Goal: Task Accomplishment & Management: Manage account settings

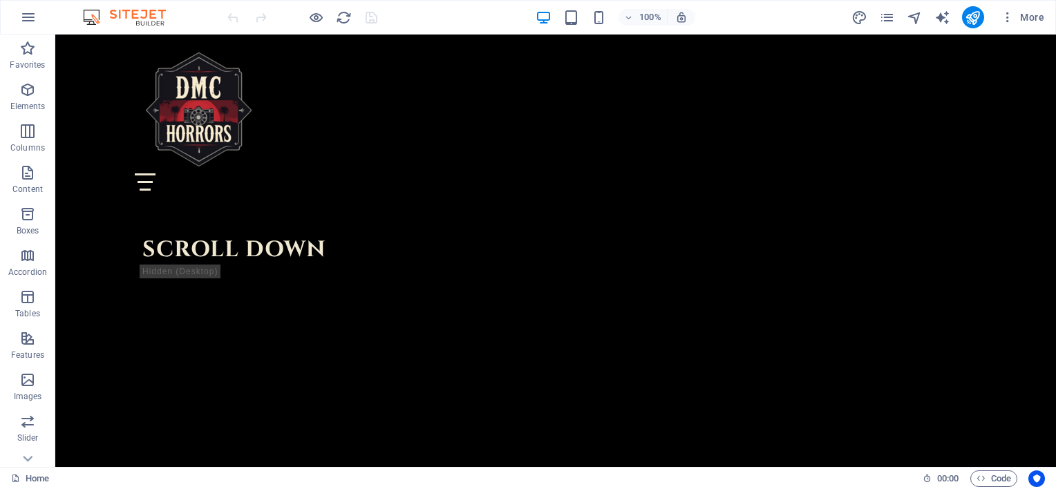
scroll to position [2182, 0]
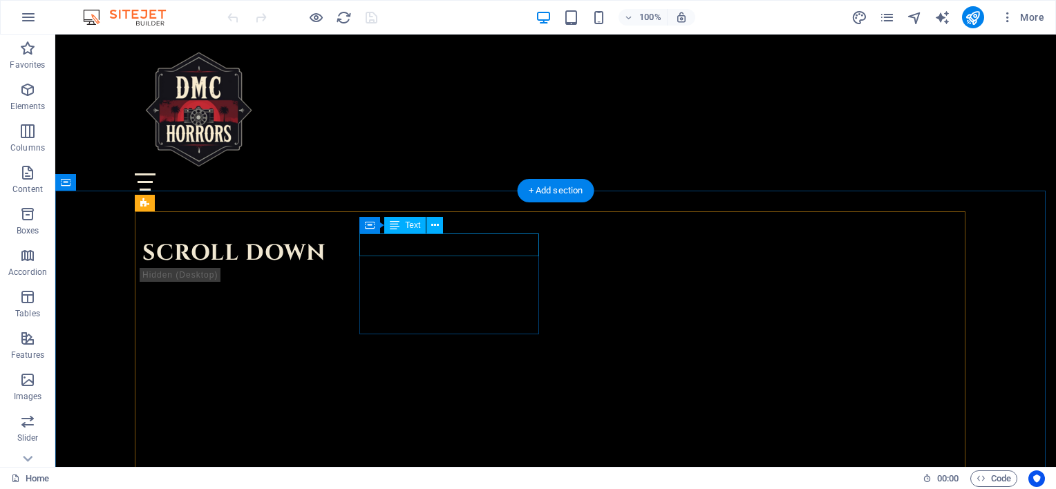
click at [445, 234] on div "Container Text" at bounding box center [405, 225] width 93 height 17
click at [435, 227] on icon at bounding box center [435, 225] width 8 height 15
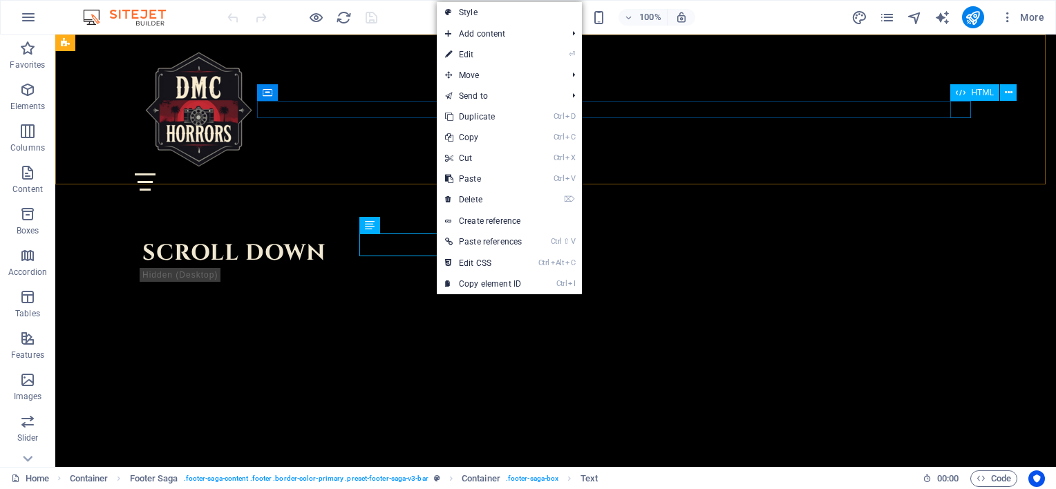
click at [959, 173] on div at bounding box center [555, 181] width 841 height 17
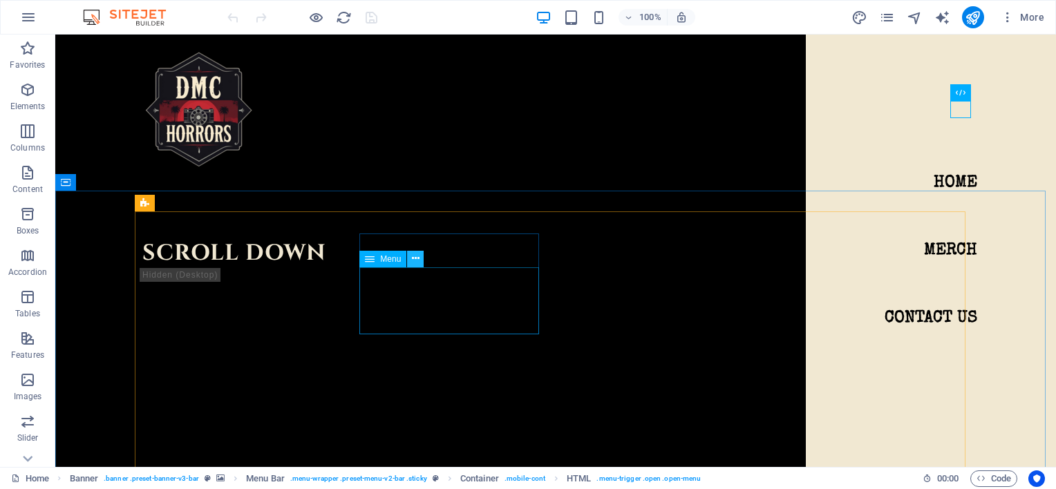
click at [415, 260] on icon at bounding box center [416, 258] width 8 height 15
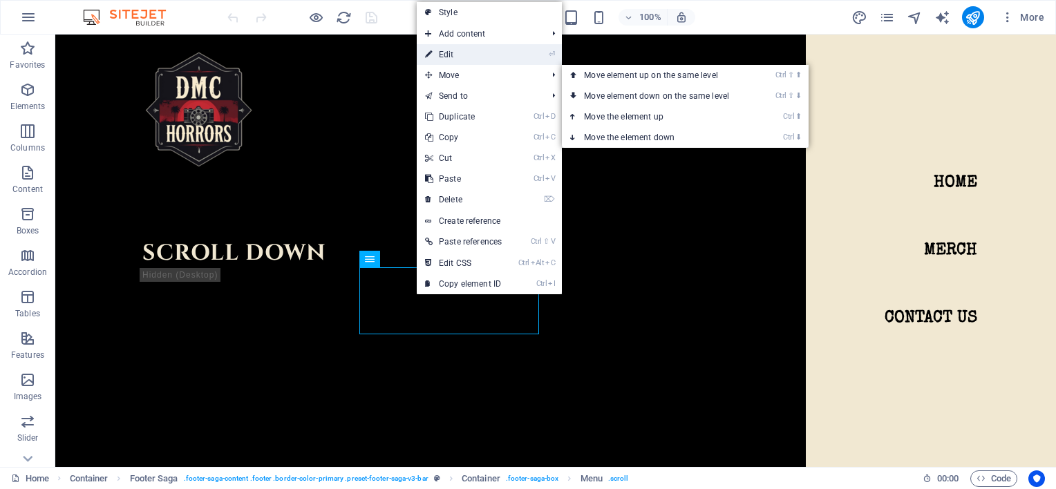
click at [442, 55] on link "⏎ Edit" at bounding box center [463, 54] width 93 height 21
select select
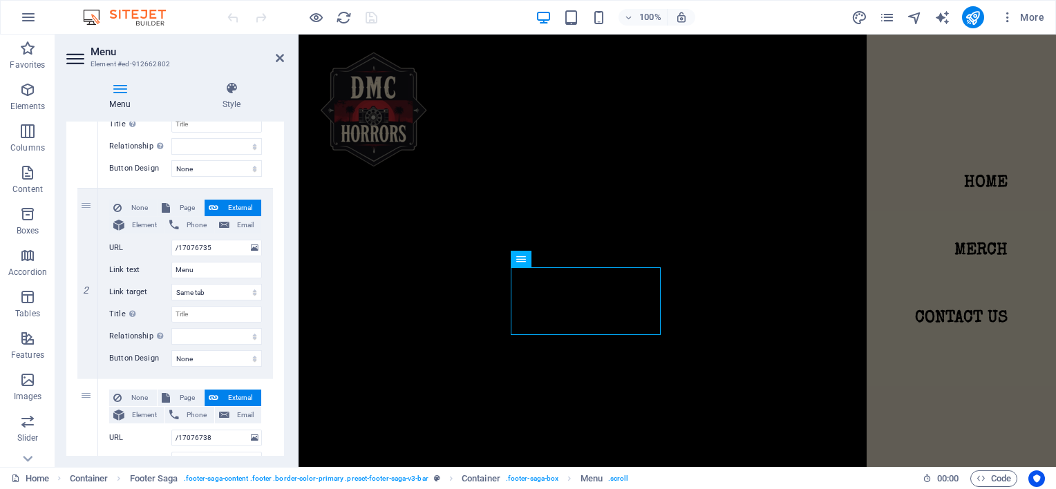
scroll to position [251, 0]
click at [86, 290] on icon at bounding box center [88, 286] width 8 height 10
select select
type input "/17076738"
type input "Book a table"
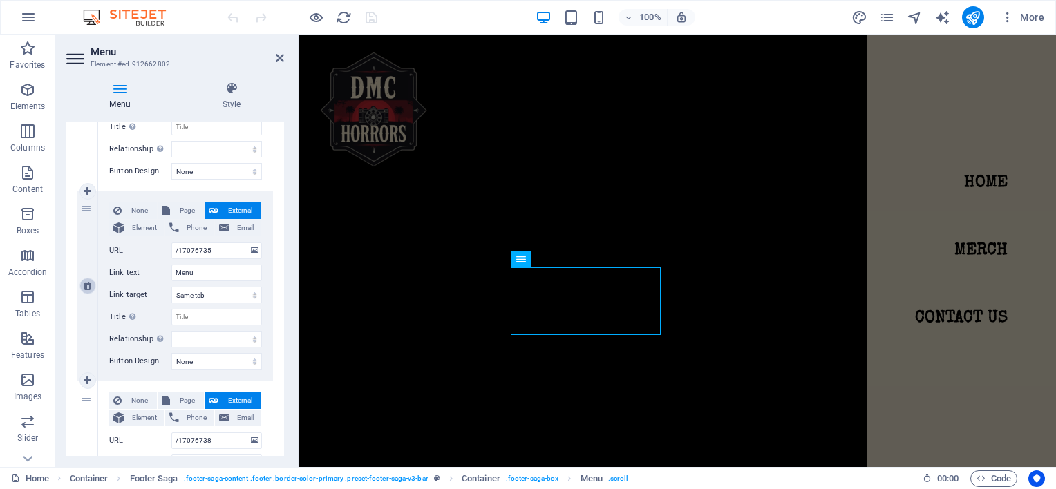
select select
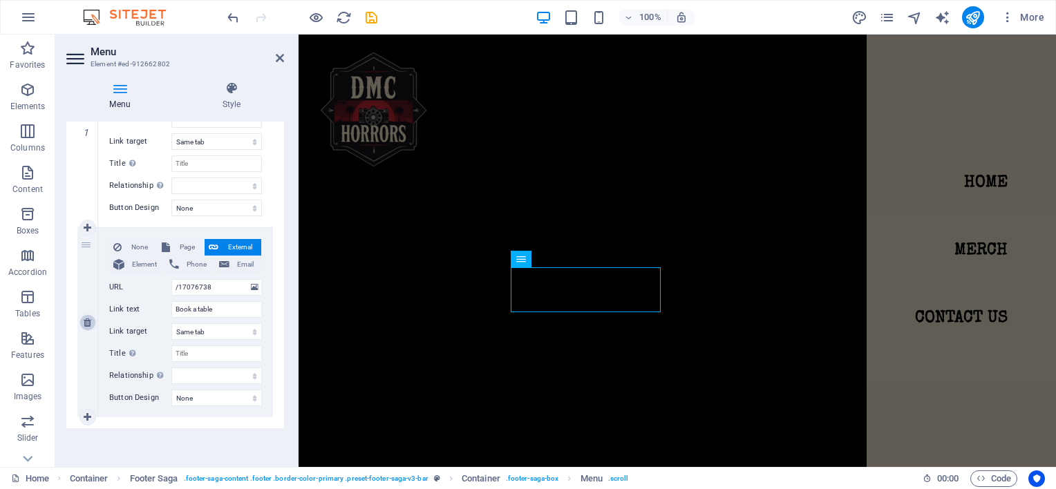
scroll to position [214, 0]
click at [88, 318] on icon at bounding box center [88, 323] width 8 height 10
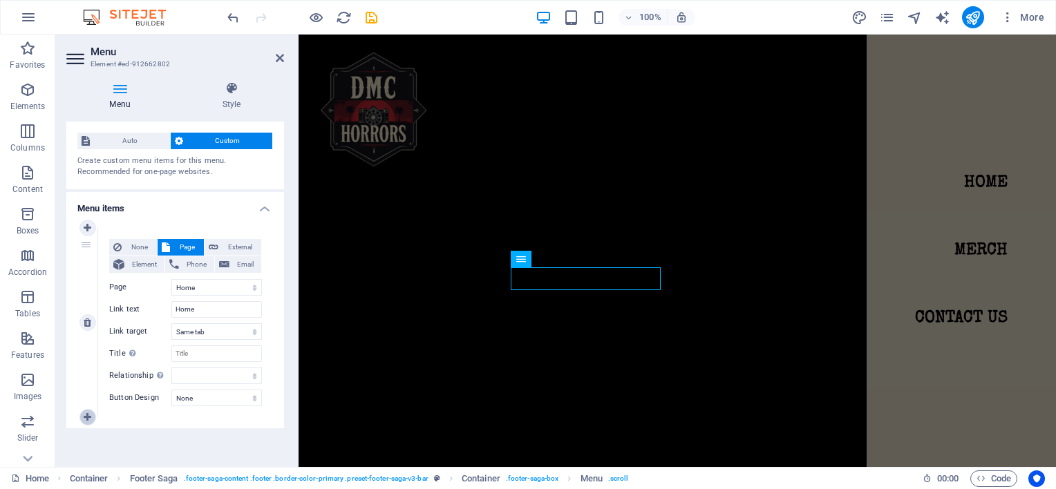
click at [86, 418] on icon at bounding box center [88, 417] width 8 height 10
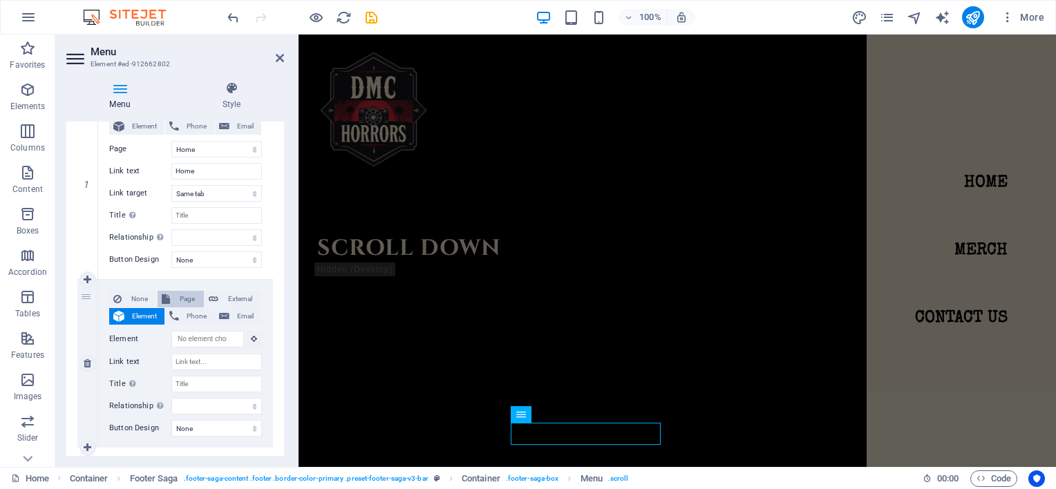
scroll to position [2077, 0]
click at [182, 298] on span "Page" at bounding box center [187, 299] width 26 height 17
select select
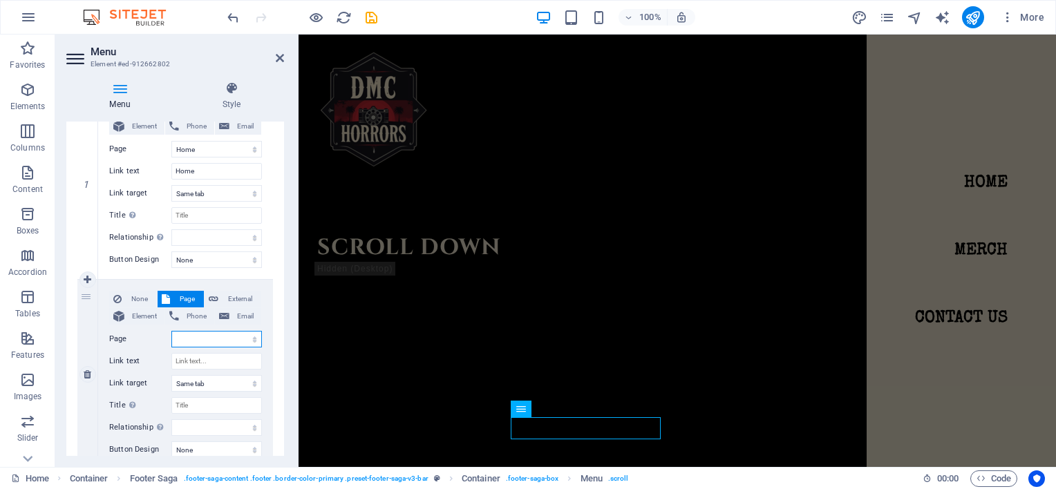
click at [207, 337] on select "Home Merch Contact Us" at bounding box center [216, 339] width 91 height 17
select select "1"
click at [171, 331] on select "Home Merch Contact Us" at bounding box center [216, 339] width 91 height 17
select select
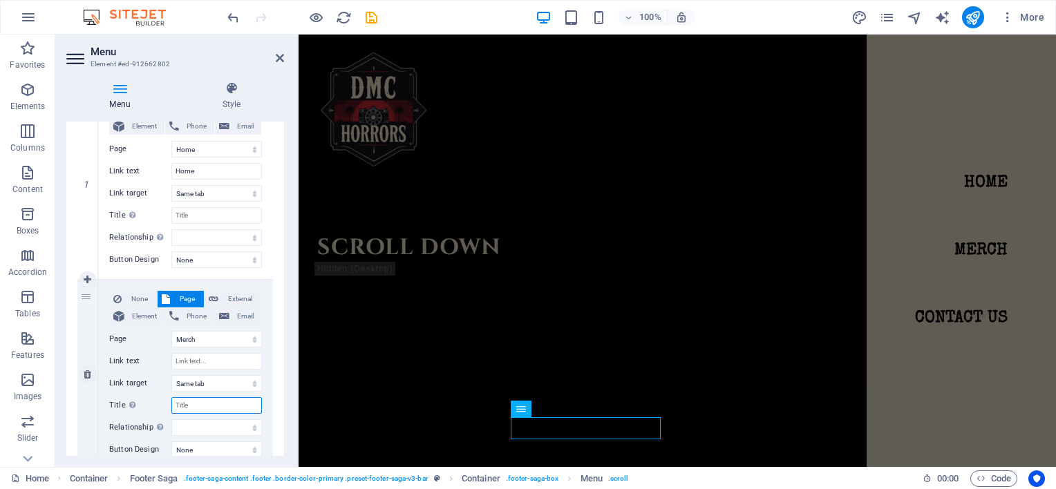
click at [197, 410] on input "Title Additional link description, should not be the same as the link text. The…" at bounding box center [216, 405] width 91 height 17
type input "MERCH"
select select
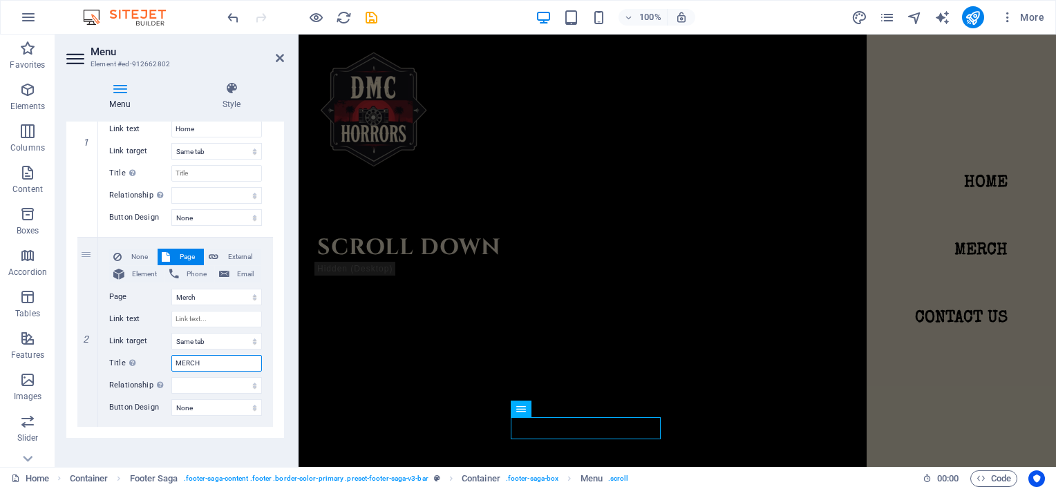
scroll to position [214, 0]
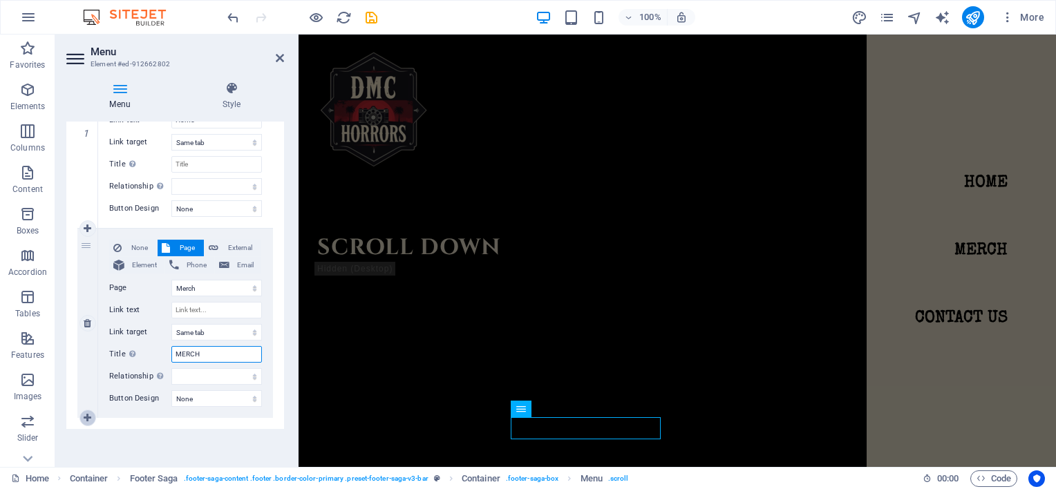
type input "MERCH"
click at [88, 416] on icon at bounding box center [88, 418] width 8 height 10
select select
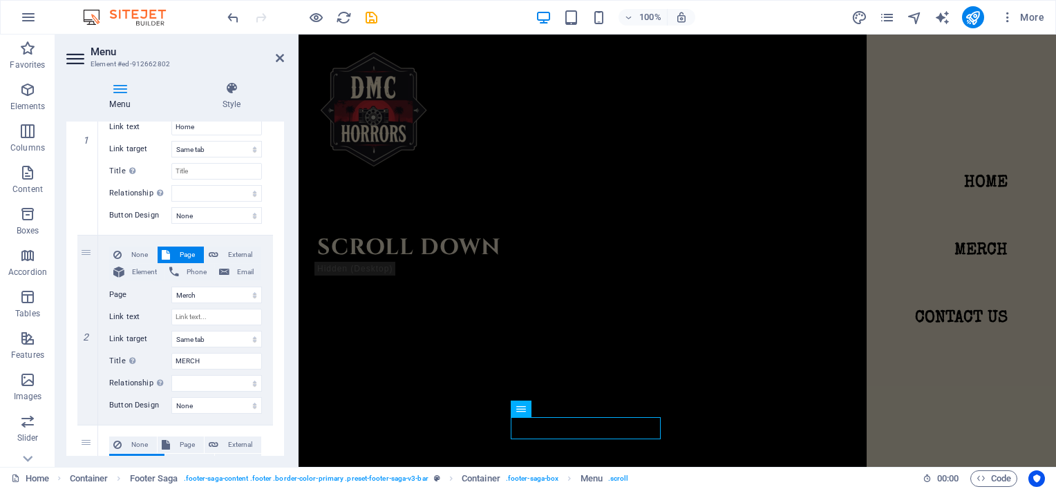
scroll to position [201, 0]
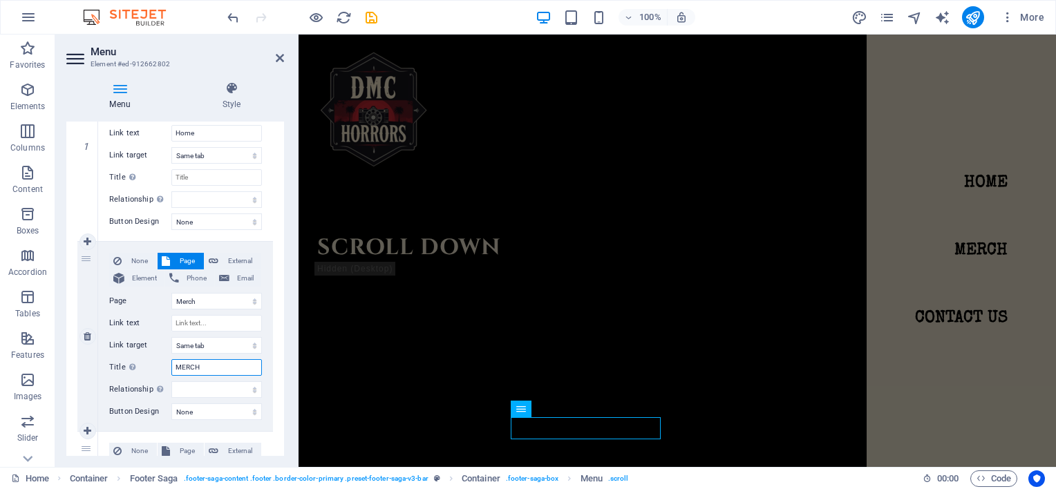
click at [207, 373] on input "MERCH" at bounding box center [216, 367] width 91 height 17
type input "M"
select select
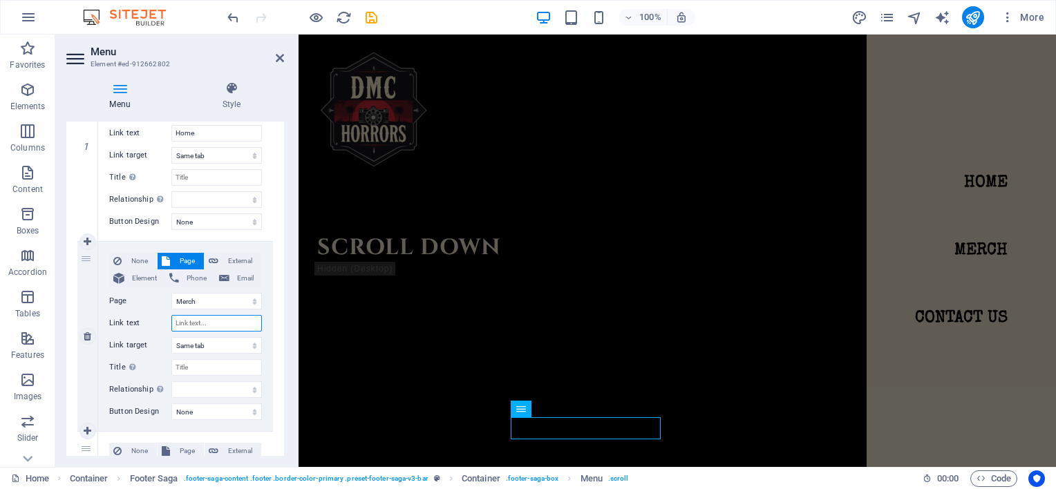
click at [218, 323] on input "Link text" at bounding box center [216, 323] width 91 height 17
type input "M"
select select
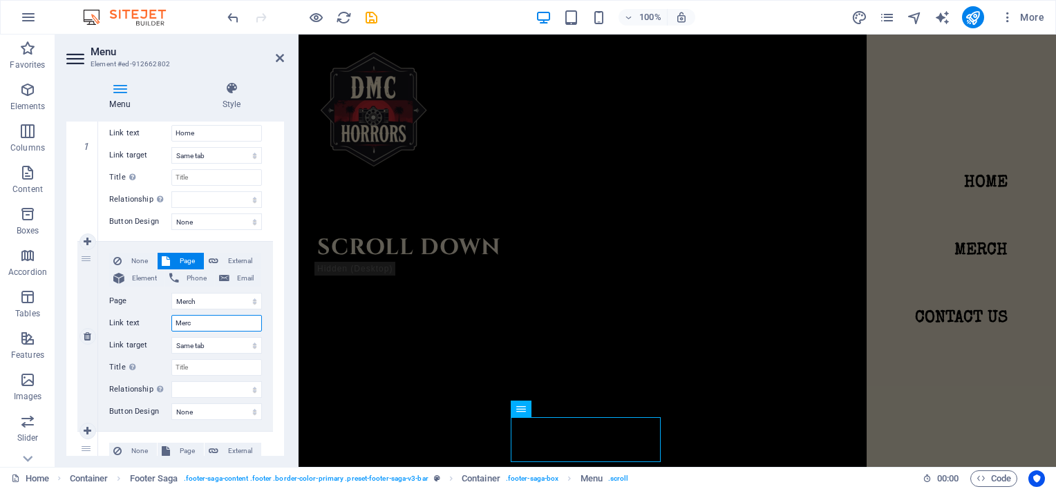
type input "Merch"
select select
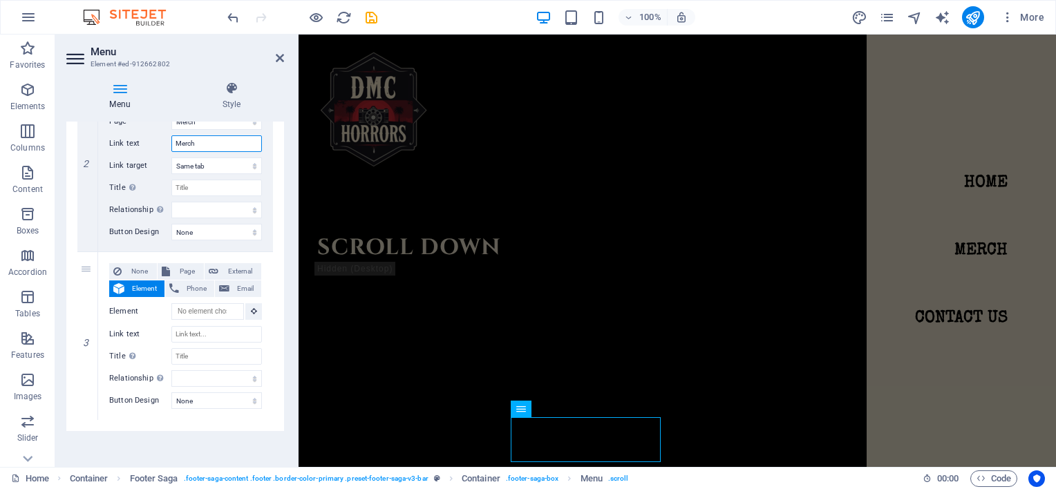
scroll to position [383, 0]
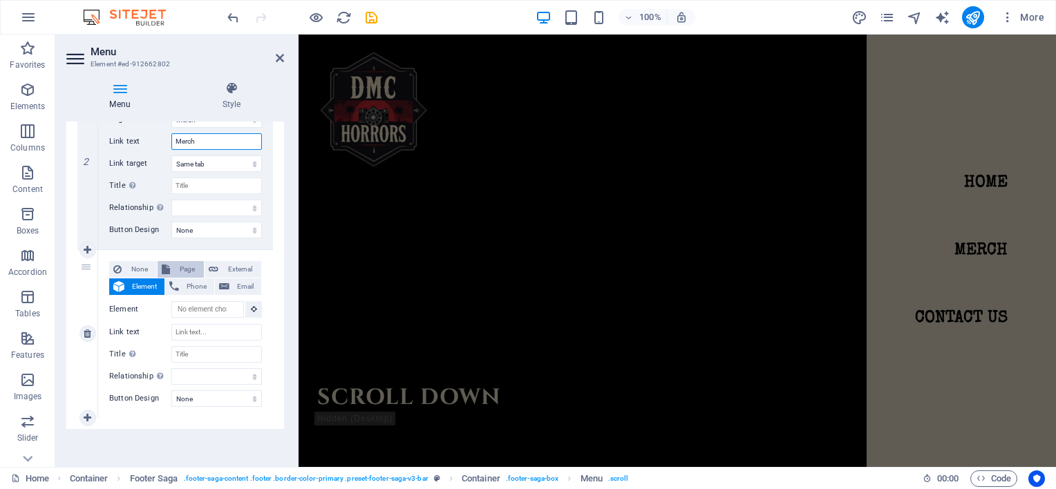
type input "Merch"
click at [180, 267] on span "Page" at bounding box center [187, 269] width 26 height 17
select select
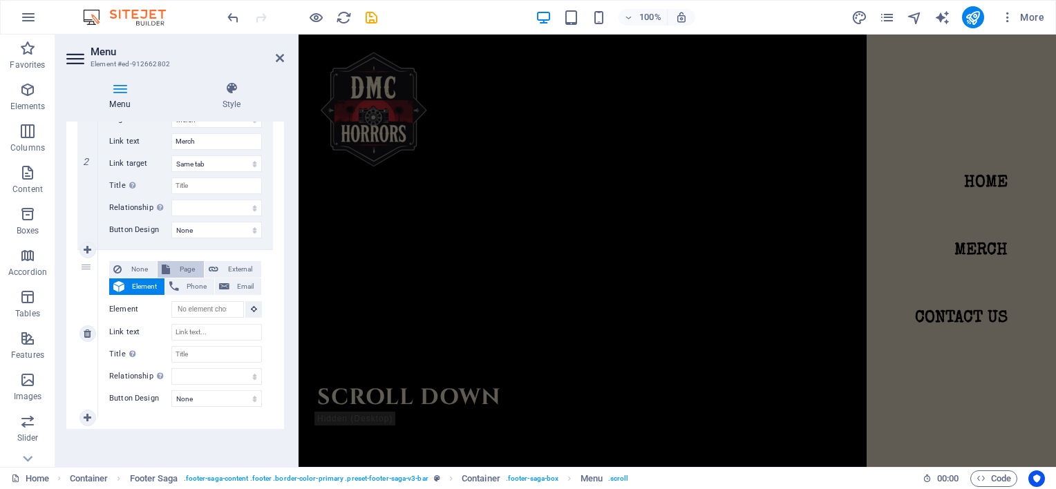
select select
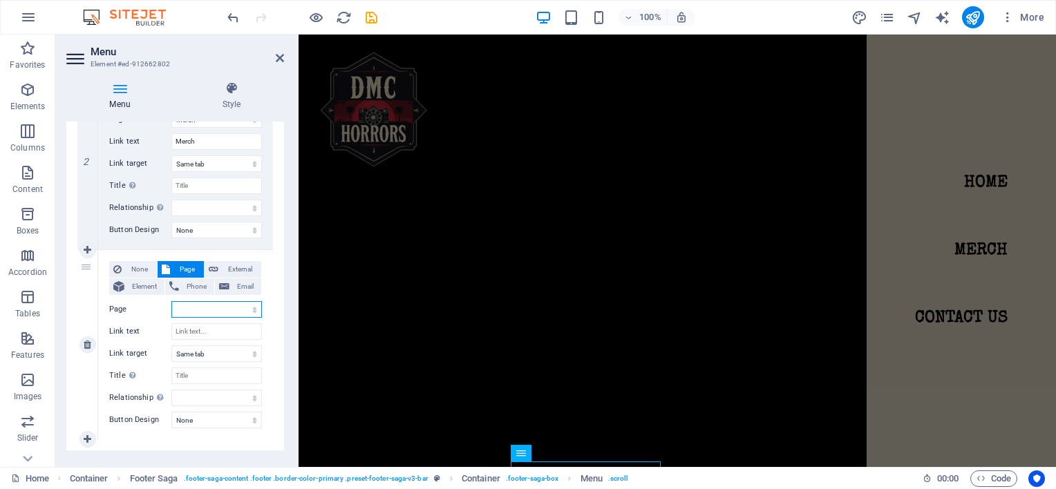
scroll to position [2266, 0]
click at [200, 307] on select "Home Merch Contact Us" at bounding box center [216, 309] width 91 height 17
select select "2"
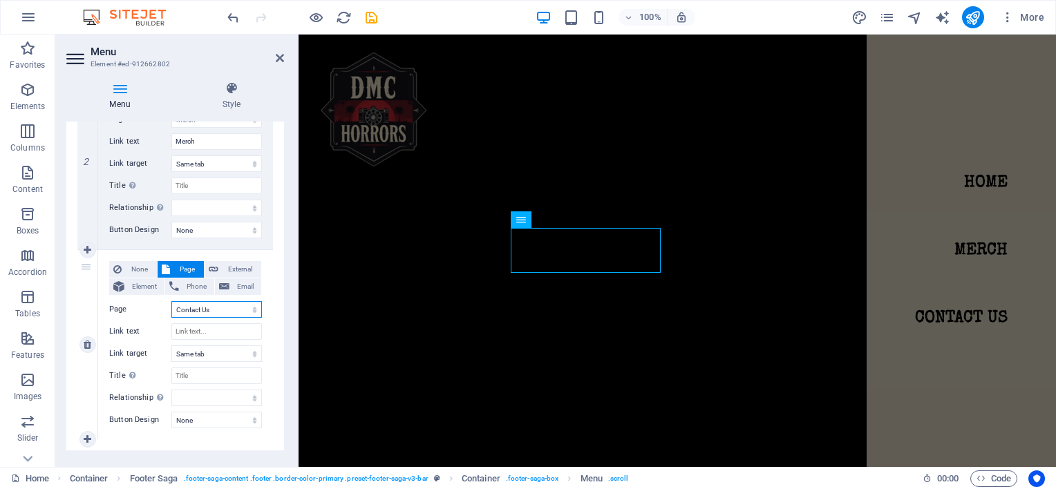
click at [171, 301] on select "Home Merch Contact Us" at bounding box center [216, 309] width 91 height 17
select select
click at [191, 327] on input "Link text" at bounding box center [216, 331] width 91 height 17
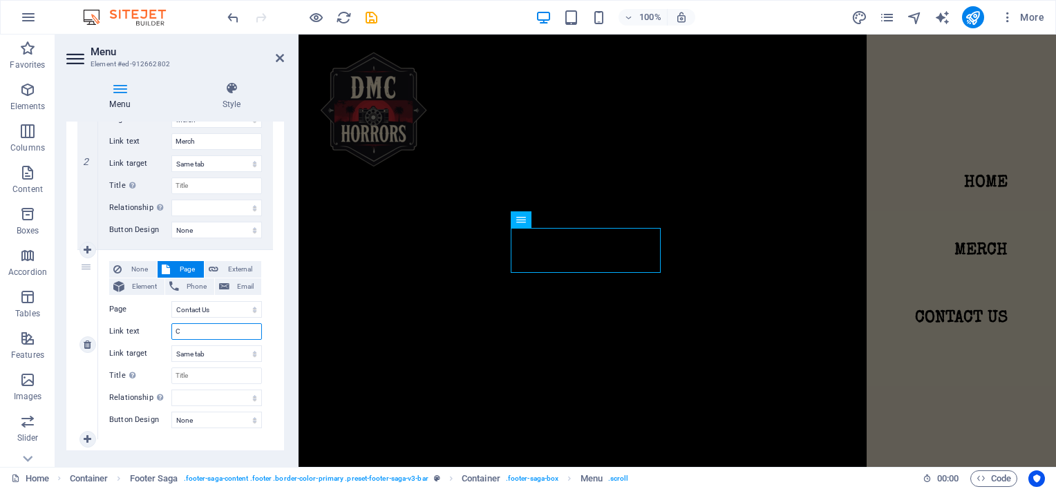
type input "Co"
select select
type input "Contact Us"
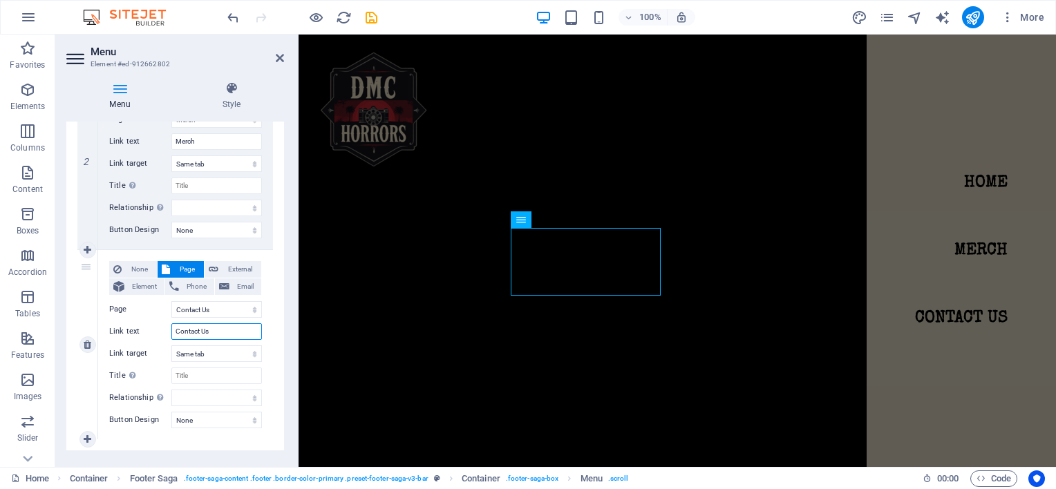
select select
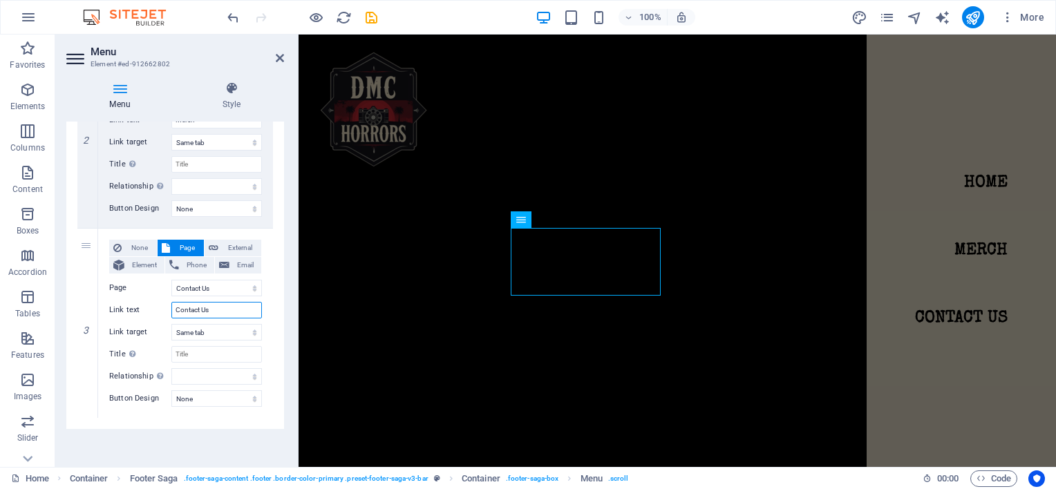
type input "Contact Us"
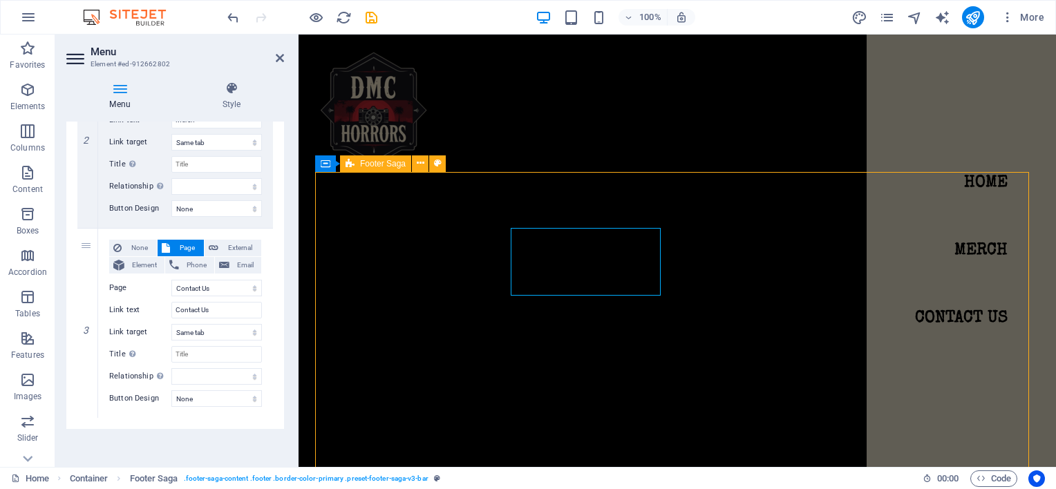
scroll to position [2222, 0]
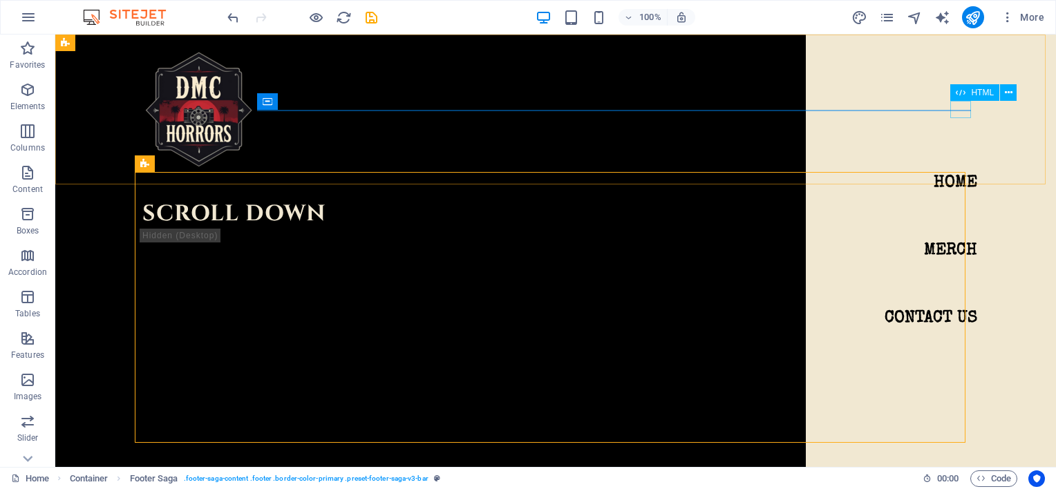
click at [155, 173] on div at bounding box center [145, 181] width 21 height 17
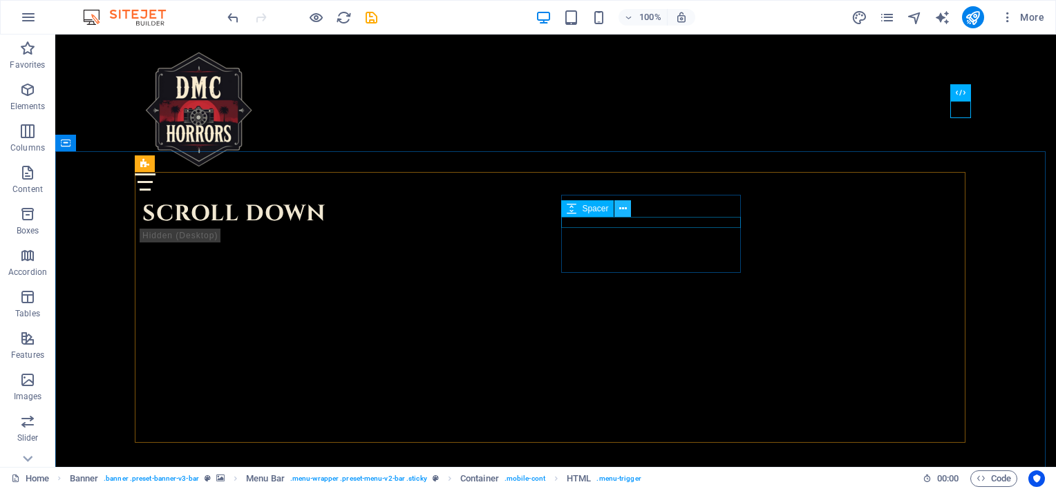
click at [627, 207] on button at bounding box center [622, 208] width 17 height 17
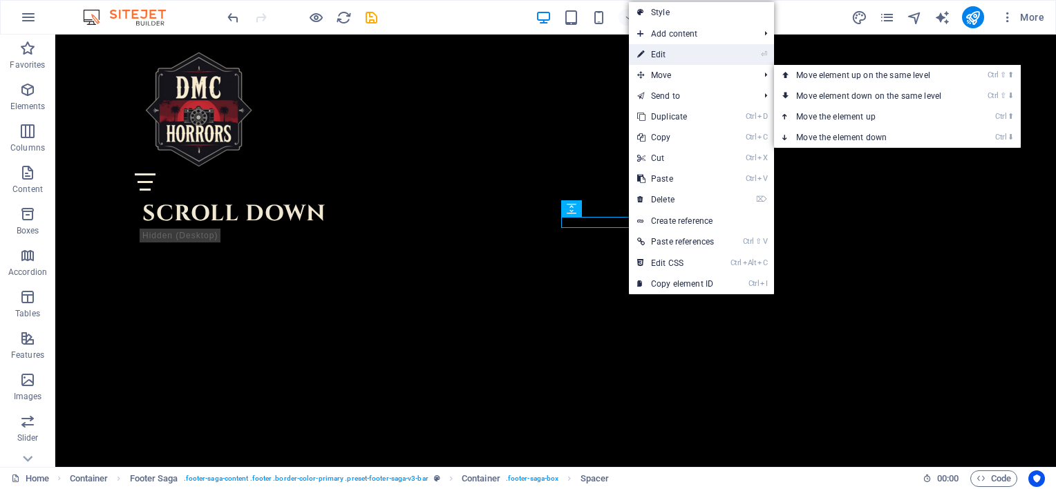
click at [678, 53] on link "⏎ Edit" at bounding box center [675, 54] width 93 height 21
select select "px"
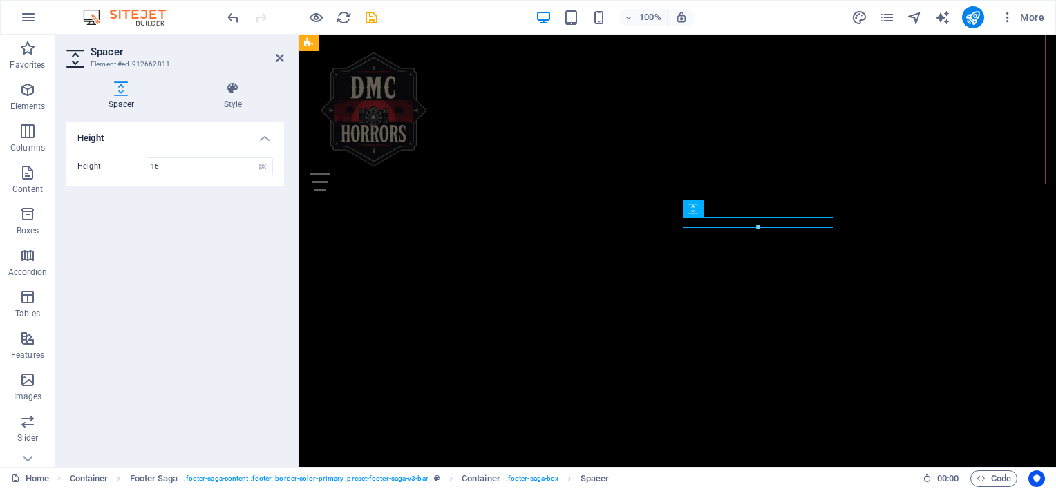
scroll to position [2266, 0]
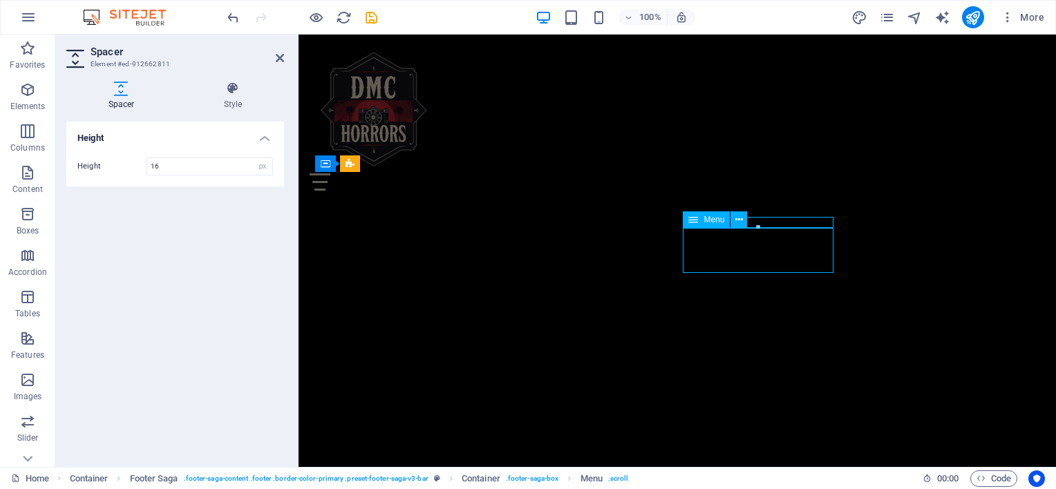
scroll to position [2222, 0]
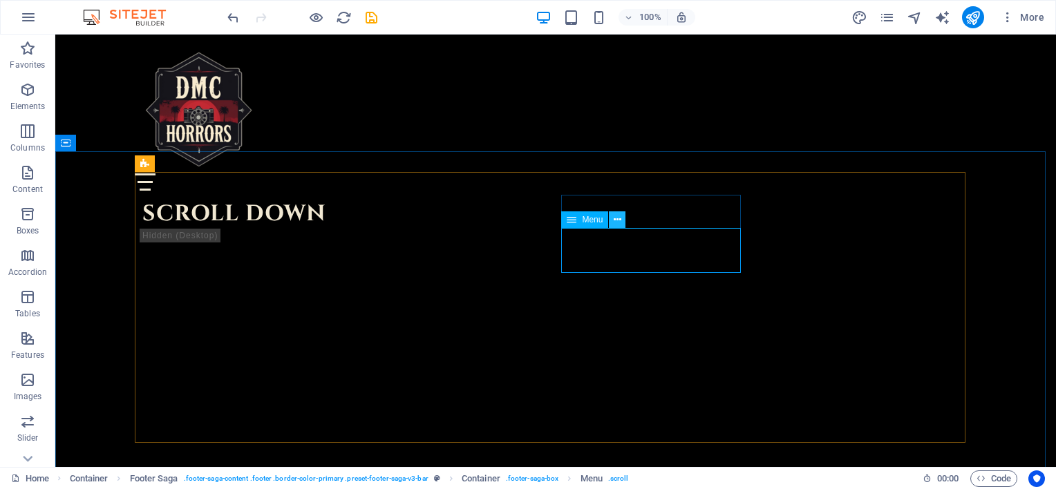
click at [616, 223] on icon at bounding box center [617, 220] width 8 height 15
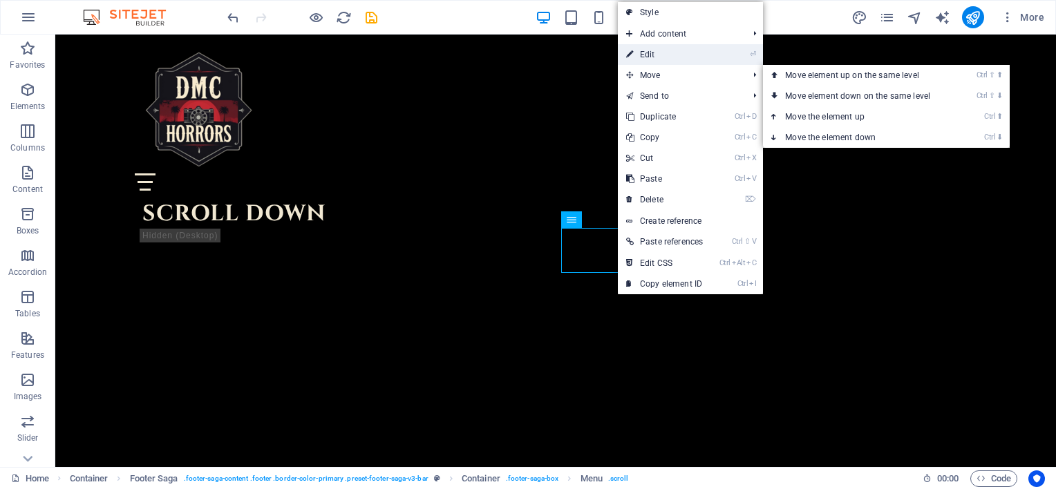
click at [658, 57] on link "⏎ Edit" at bounding box center [664, 54] width 93 height 21
select select
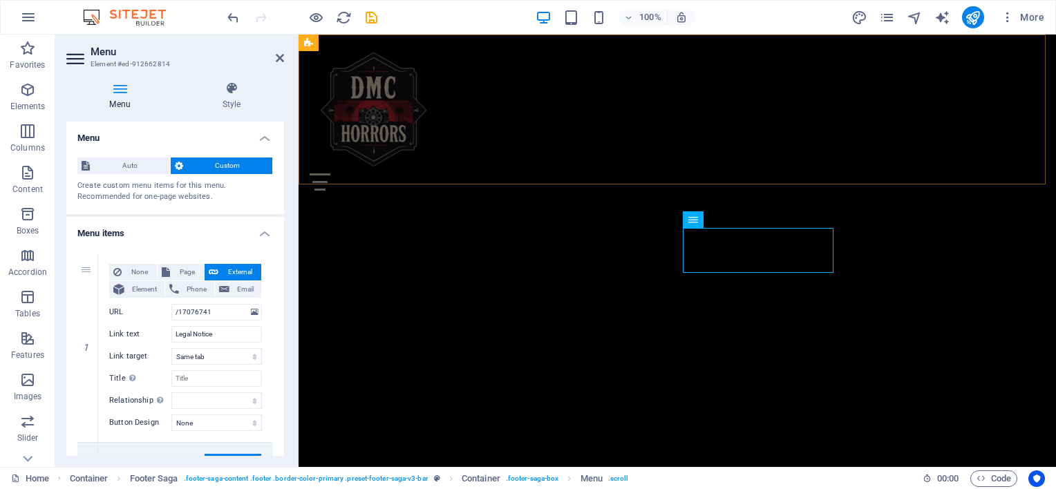
scroll to position [2266, 0]
click at [90, 348] on icon at bounding box center [88, 348] width 8 height 10
type input "/17076744"
type input "Privacy Policy"
select select
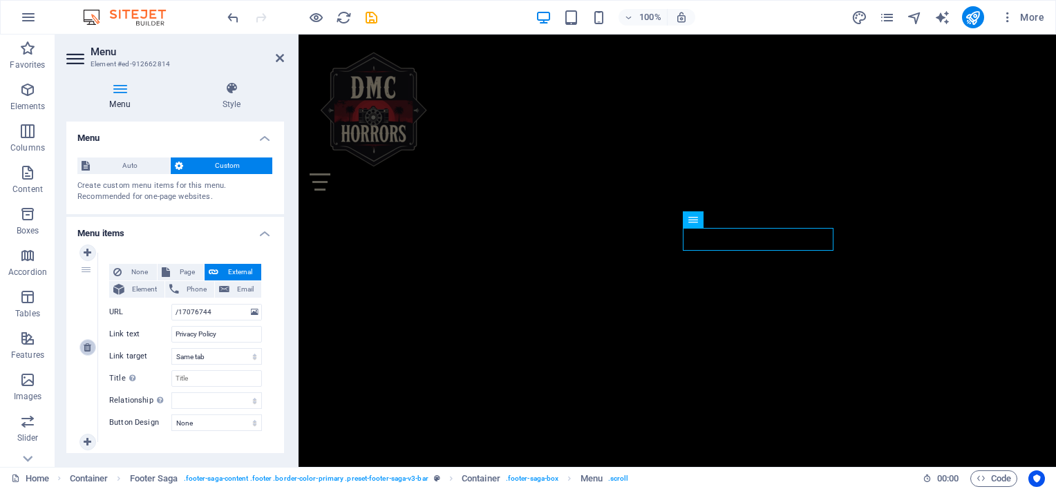
click at [90, 348] on icon at bounding box center [88, 348] width 8 height 10
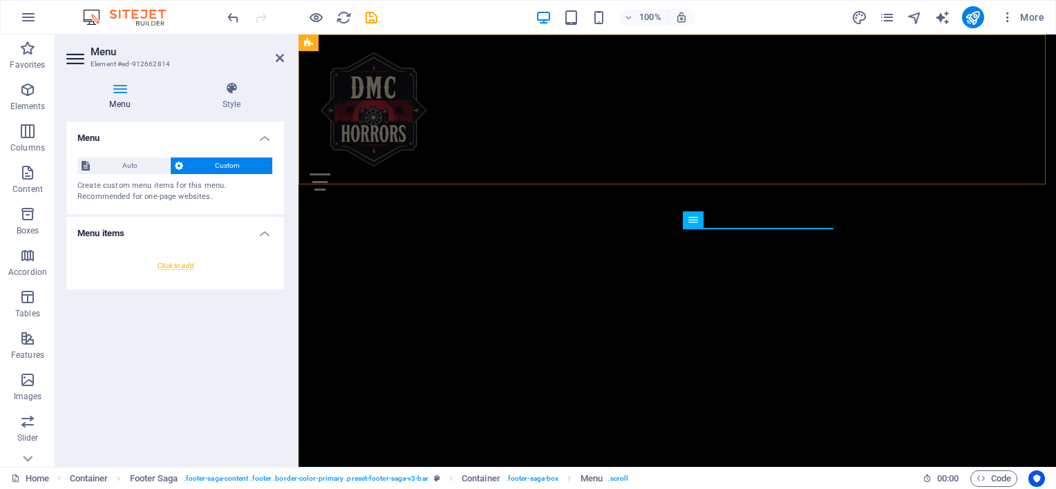
click at [594, 138] on div "Home Merch Contact Us" at bounding box center [676, 118] width 757 height 167
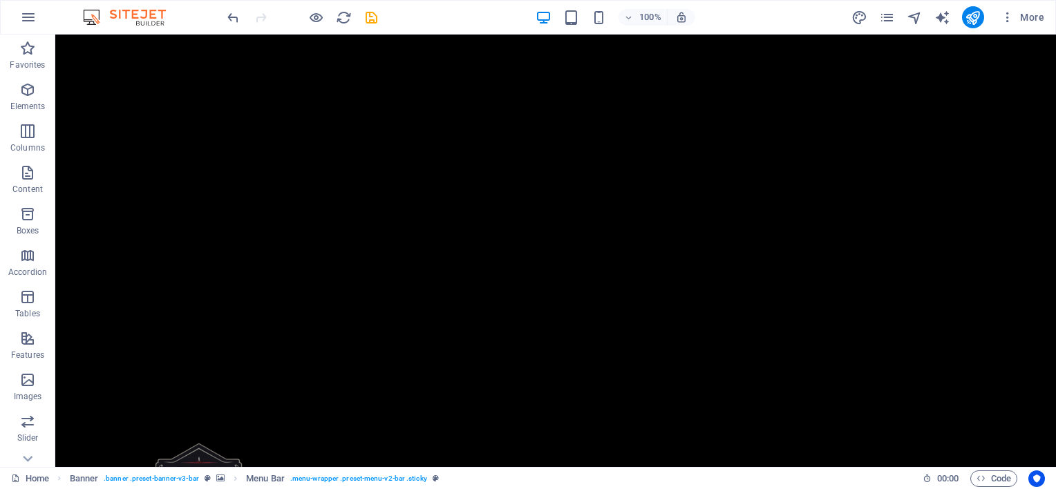
scroll to position [0, 0]
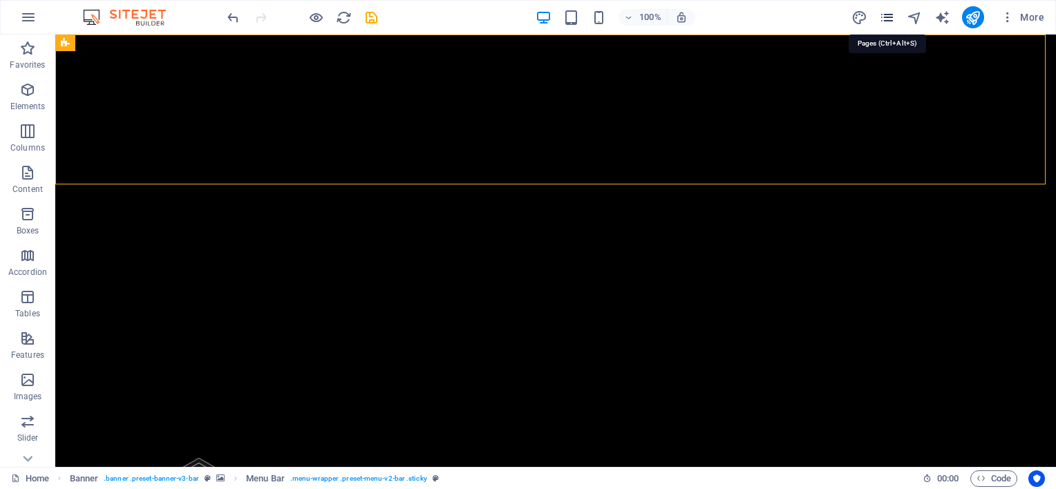
click at [888, 12] on icon "pages" at bounding box center [887, 18] width 16 height 16
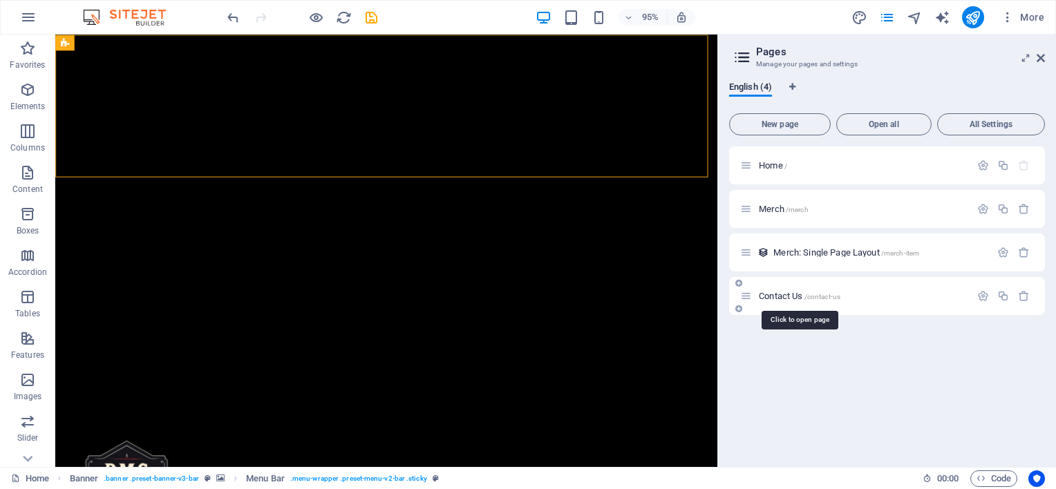
click at [801, 293] on span "Contact Us /contact-us" at bounding box center [800, 296] width 82 height 10
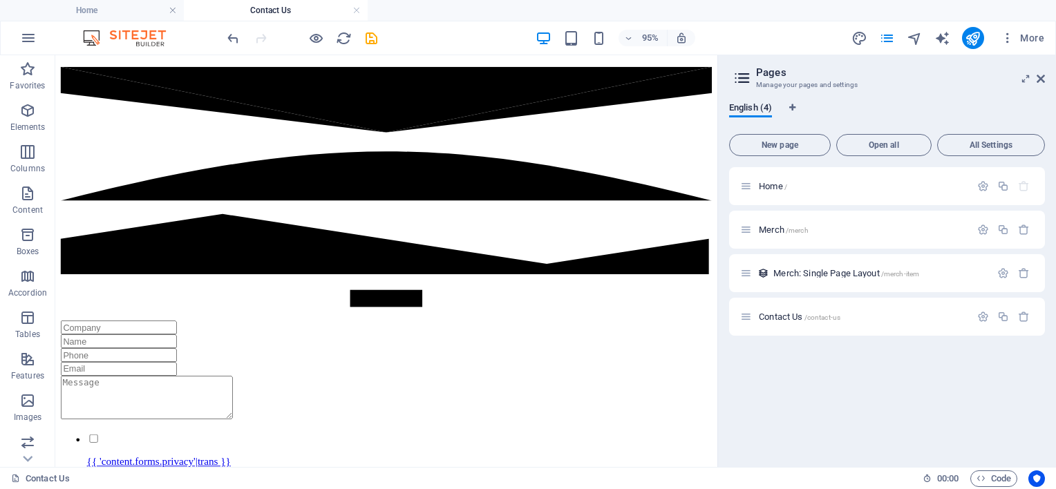
scroll to position [678, 0]
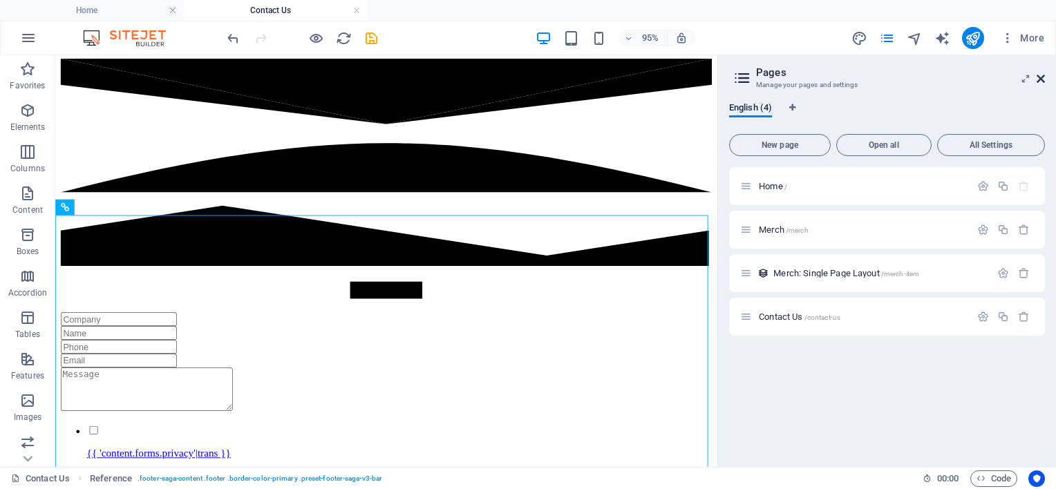
click at [1041, 77] on icon at bounding box center [1040, 78] width 8 height 11
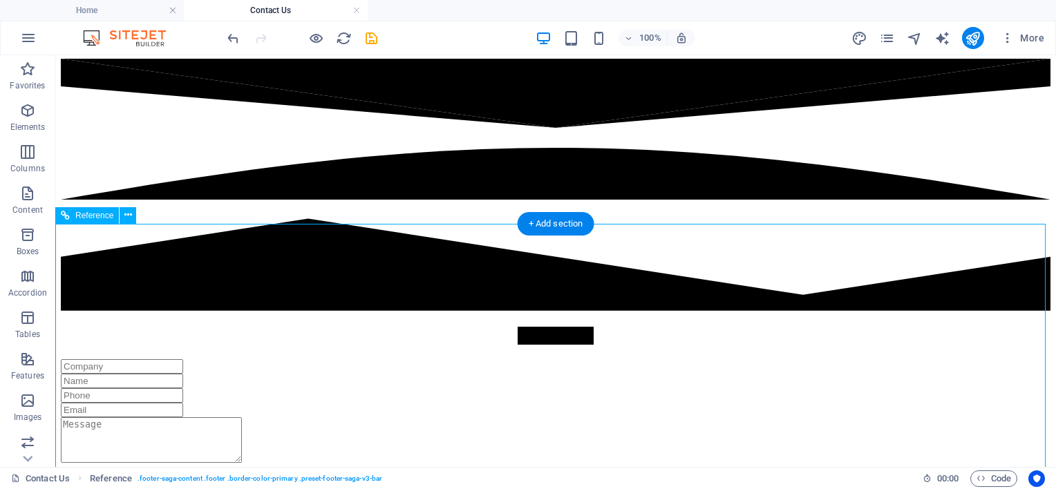
click at [129, 215] on icon at bounding box center [128, 215] width 8 height 15
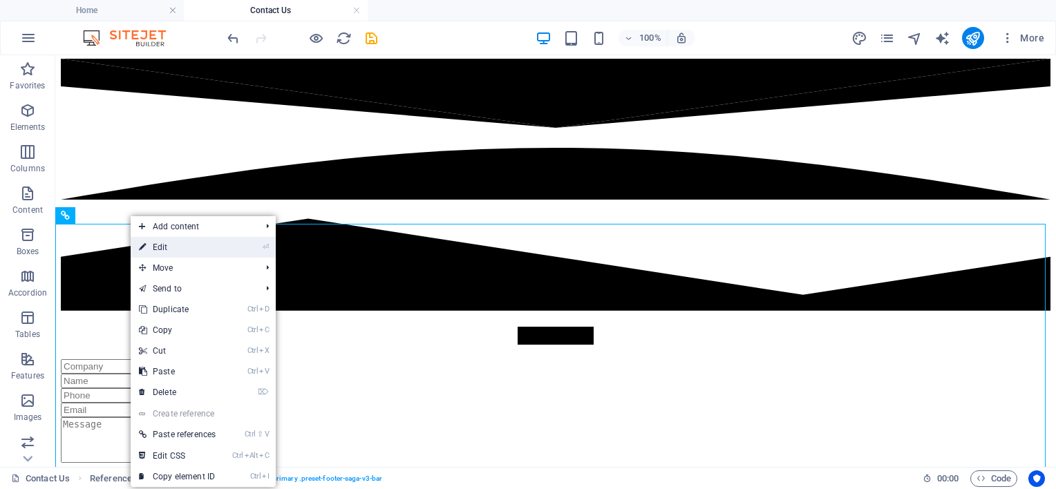
click at [149, 246] on link "⏎ Edit" at bounding box center [177, 247] width 93 height 21
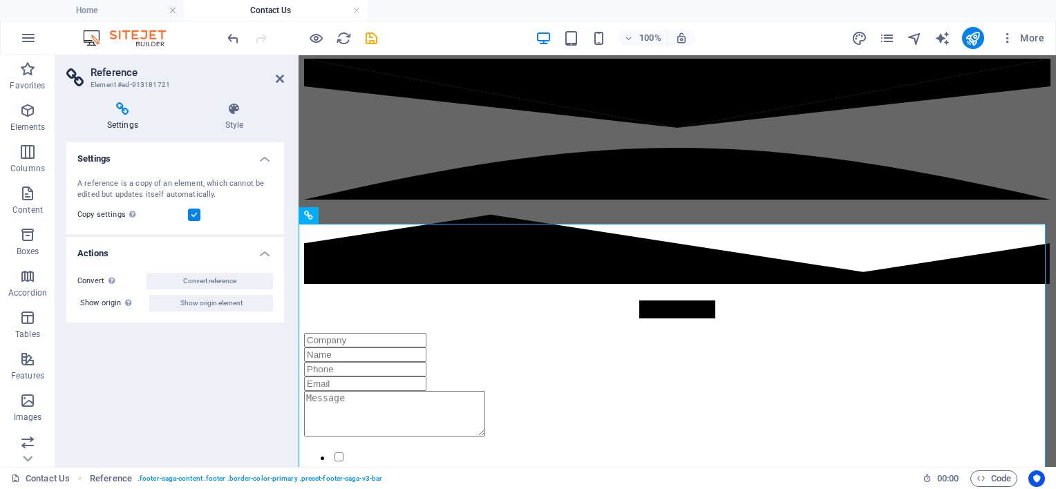
click at [263, 162] on h4 "Settings" at bounding box center [175, 154] width 218 height 25
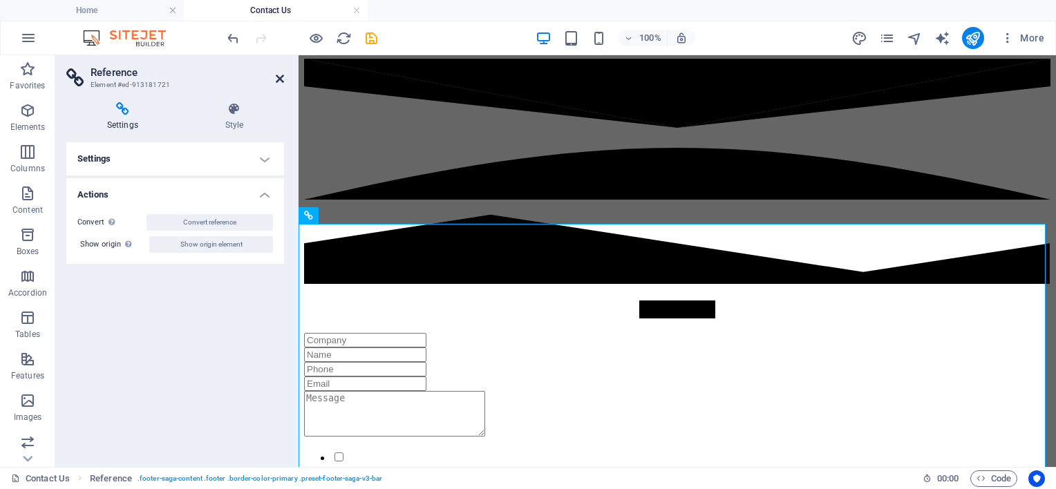
click at [283, 79] on icon at bounding box center [280, 78] width 8 height 11
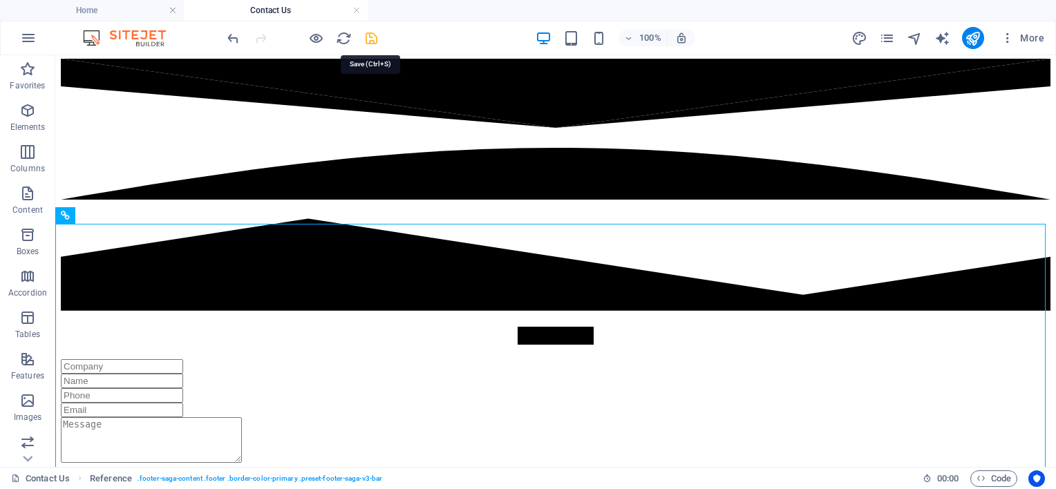
click at [372, 36] on icon "save" at bounding box center [371, 38] width 16 height 16
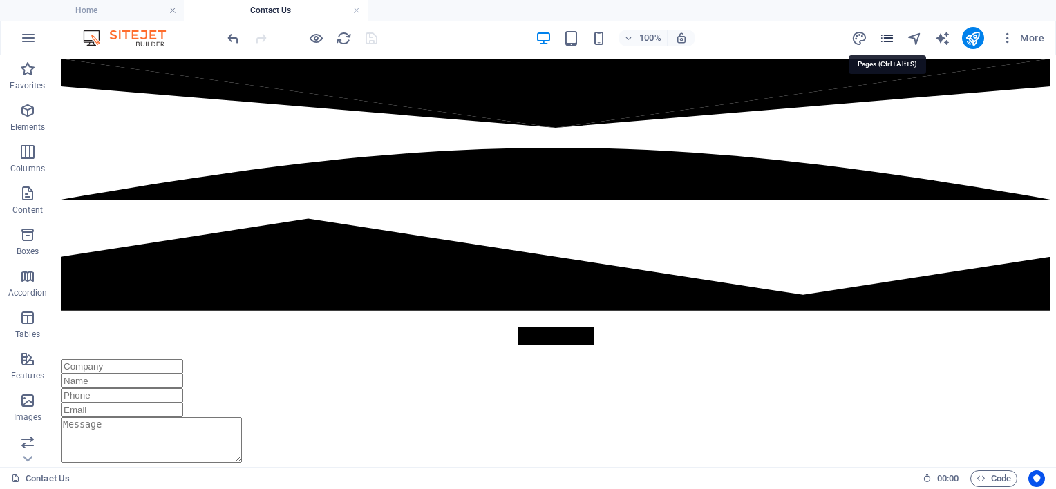
click at [888, 36] on icon "pages" at bounding box center [887, 38] width 16 height 16
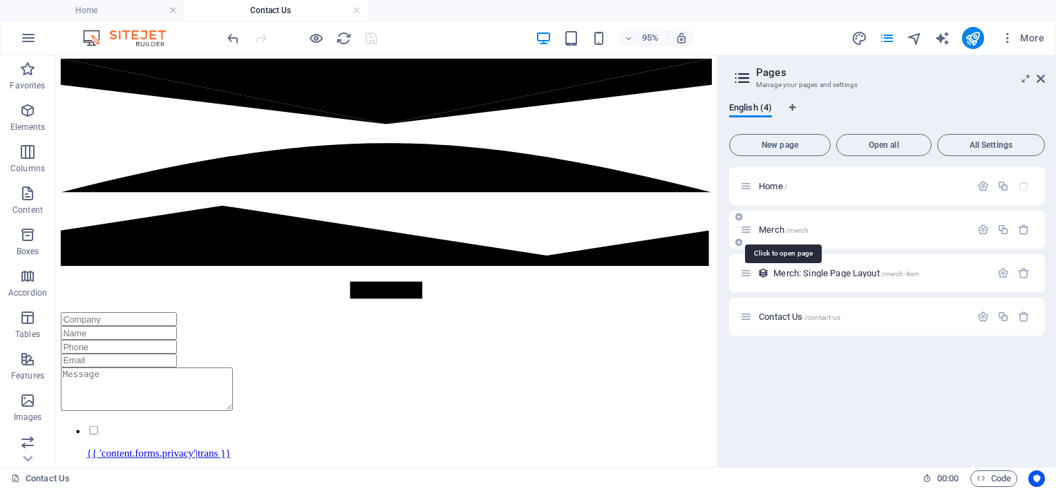
click at [796, 229] on span "/merch" at bounding box center [796, 231] width 23 height 8
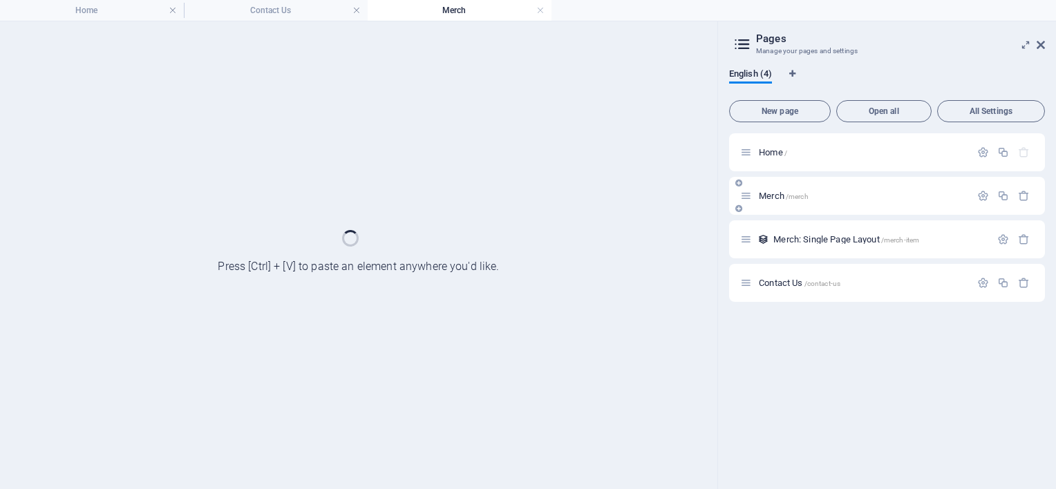
scroll to position [0, 0]
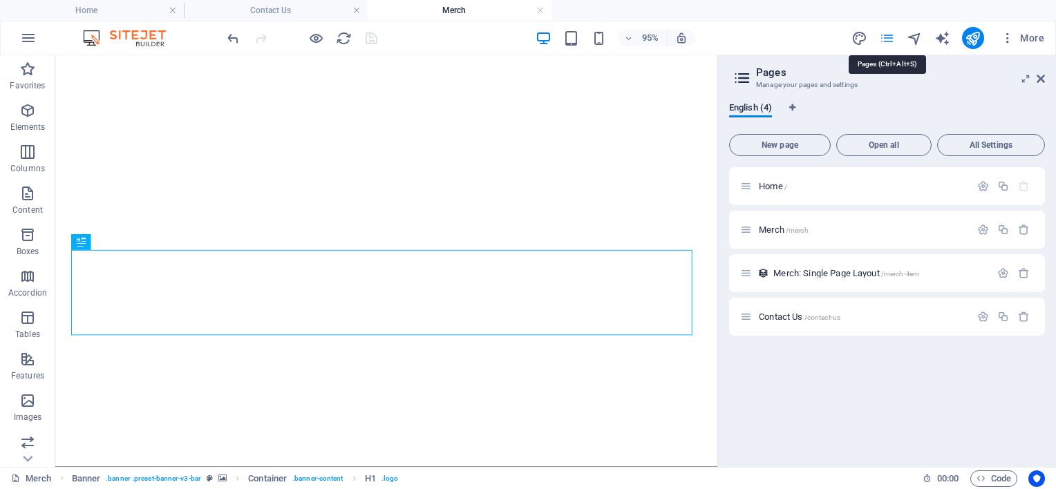
click at [884, 35] on icon "pages" at bounding box center [887, 38] width 16 height 16
click at [1036, 80] on icon at bounding box center [1040, 78] width 8 height 11
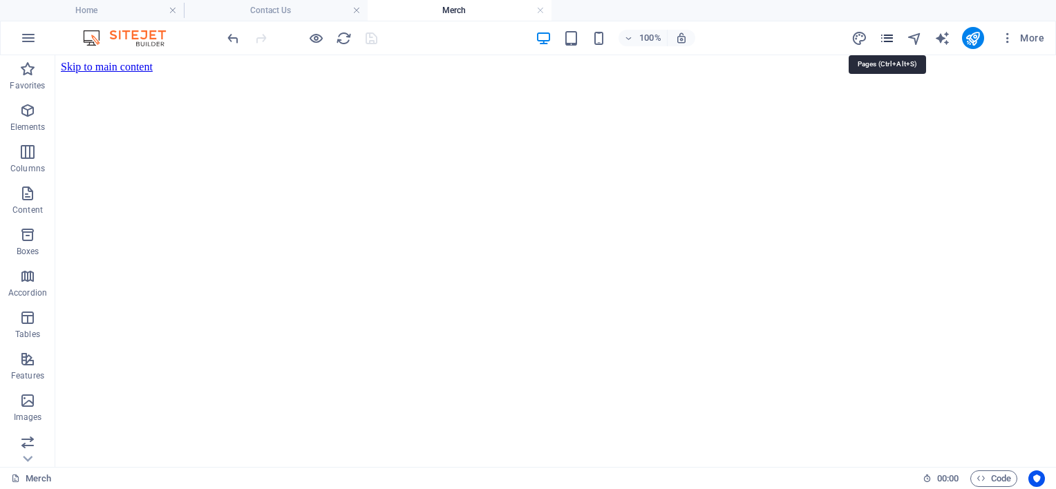
click at [887, 41] on icon "pages" at bounding box center [887, 38] width 16 height 16
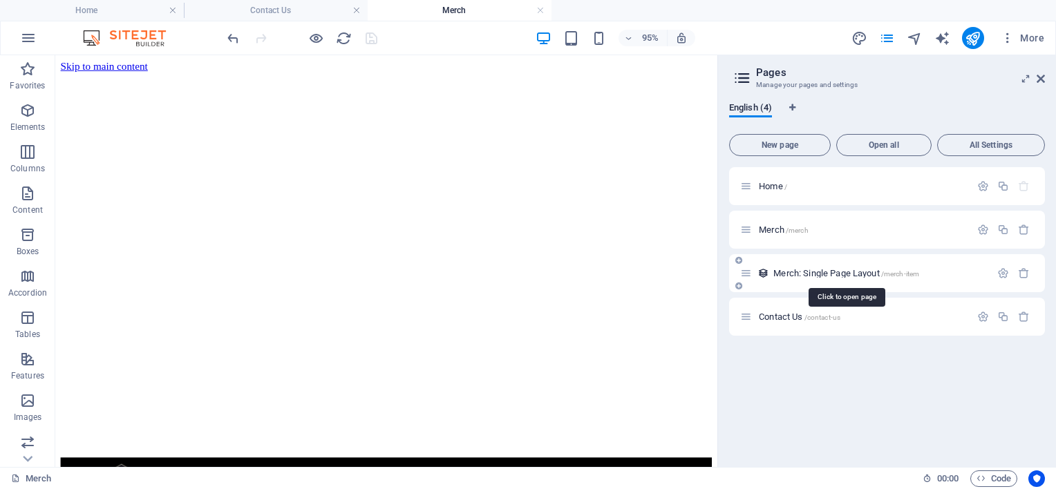
click at [839, 277] on span "Merch: Single Page Layout /merch-item" at bounding box center [846, 273] width 146 height 10
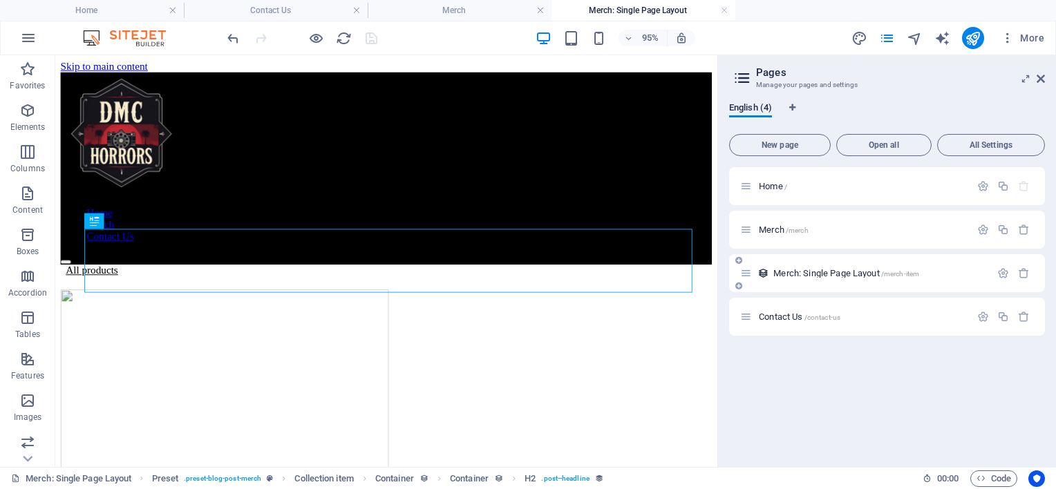
scroll to position [583, 0]
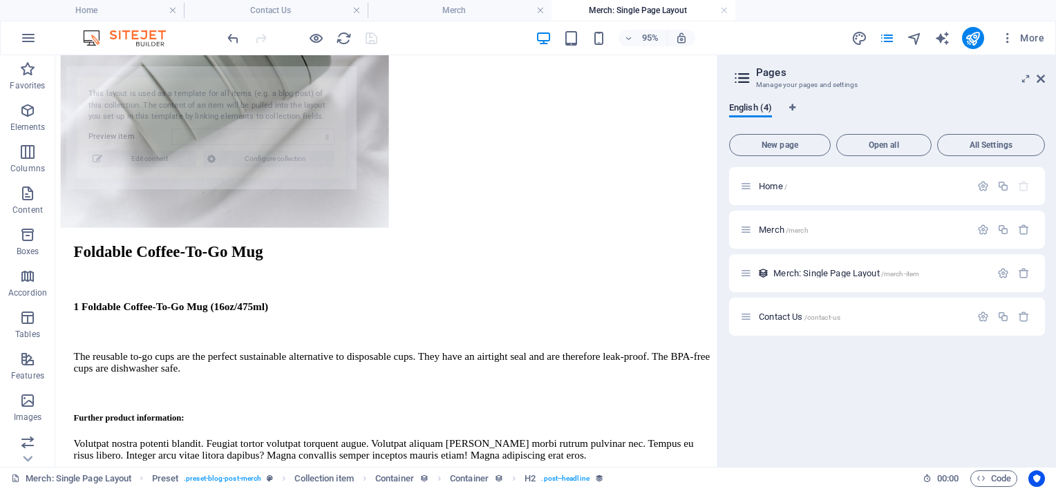
select select "68bd16becce28a25ef015e91"
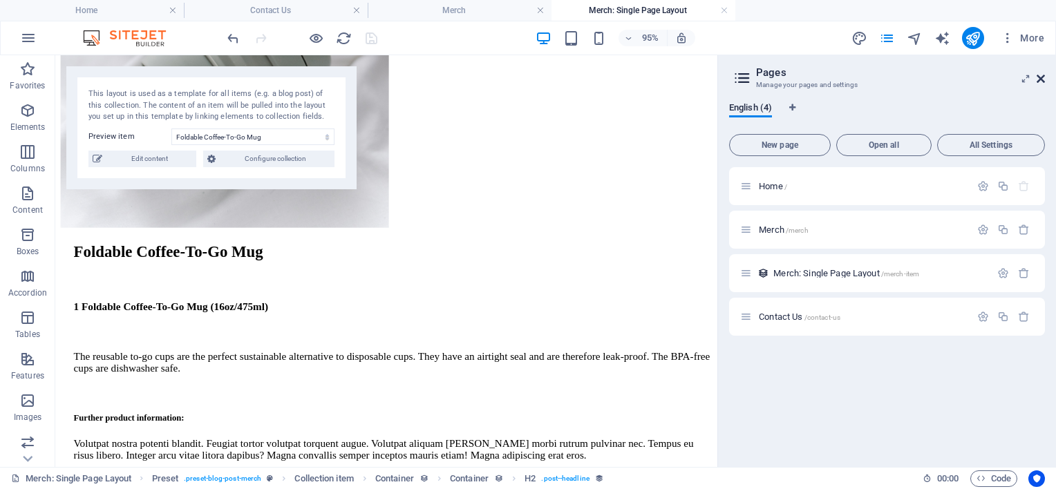
click at [1039, 82] on icon at bounding box center [1040, 78] width 8 height 11
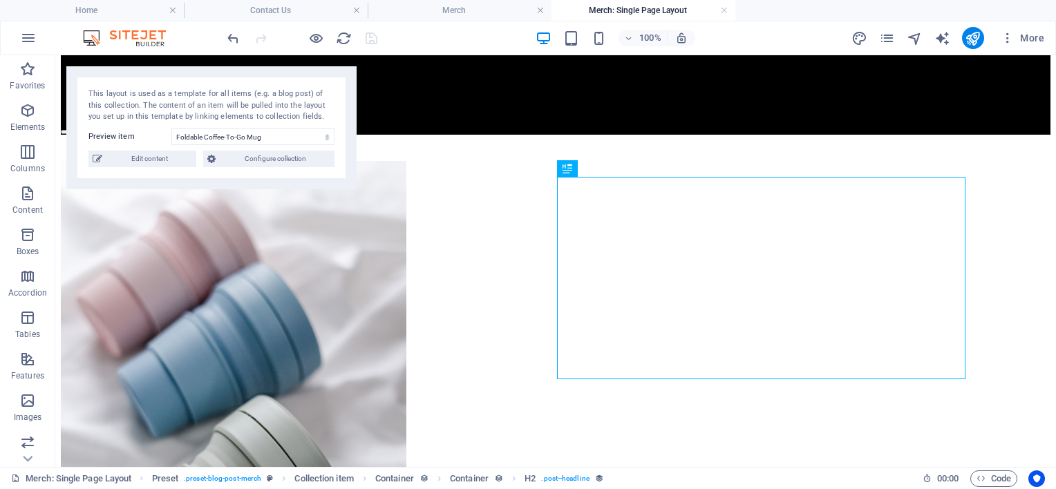
scroll to position [105, 0]
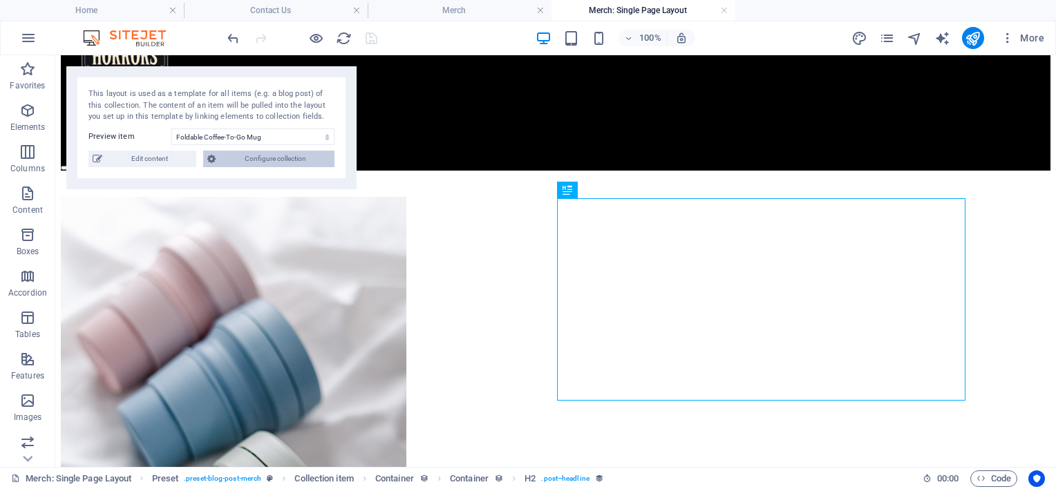
click at [221, 161] on span "Configure collection" at bounding box center [275, 159] width 111 height 17
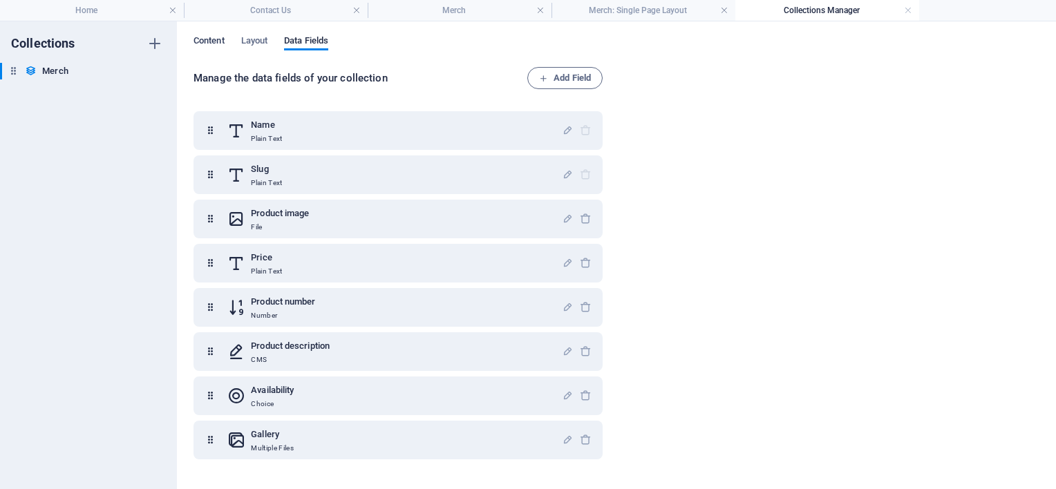
click at [216, 39] on span "Content" at bounding box center [208, 41] width 31 height 19
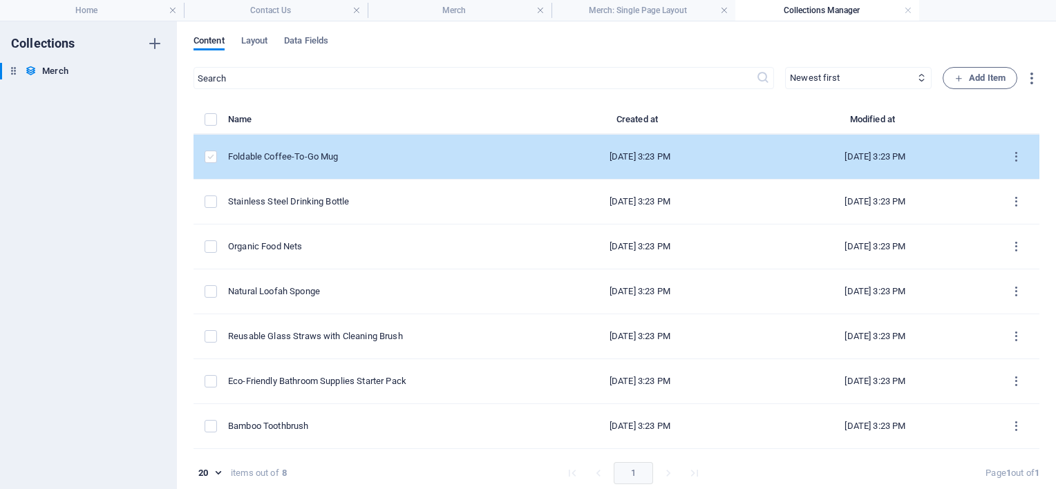
click at [213, 159] on label "items list" at bounding box center [210, 157] width 12 height 12
click at [0, 0] on input "items list" at bounding box center [0, 0] width 0 height 0
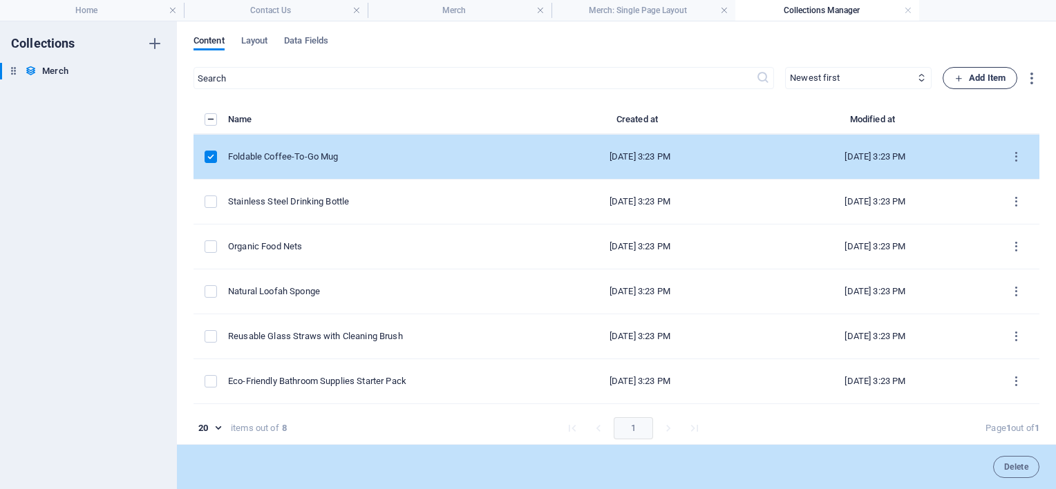
click at [967, 73] on span "Add Item" at bounding box center [979, 78] width 51 height 17
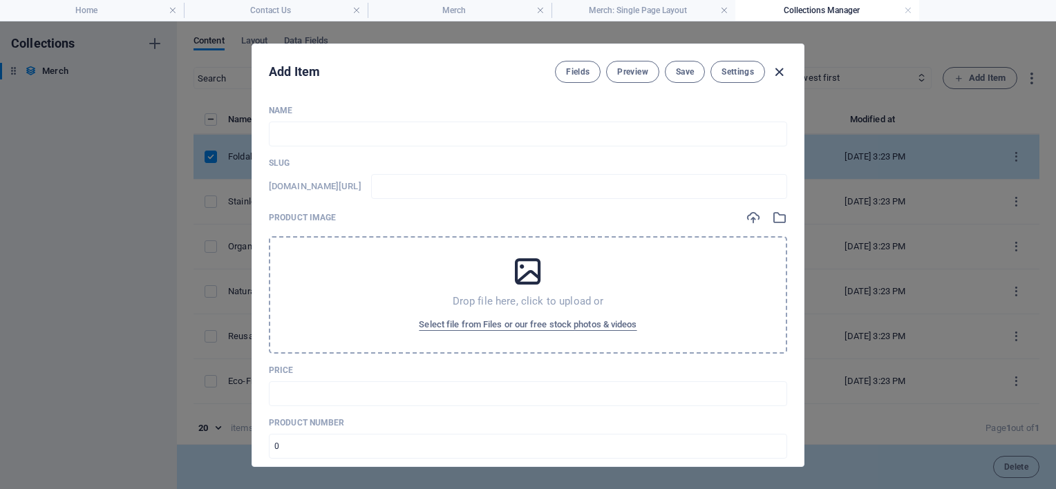
click at [774, 73] on icon "button" at bounding box center [779, 72] width 16 height 16
